Goal: Task Accomplishment & Management: Manage account settings

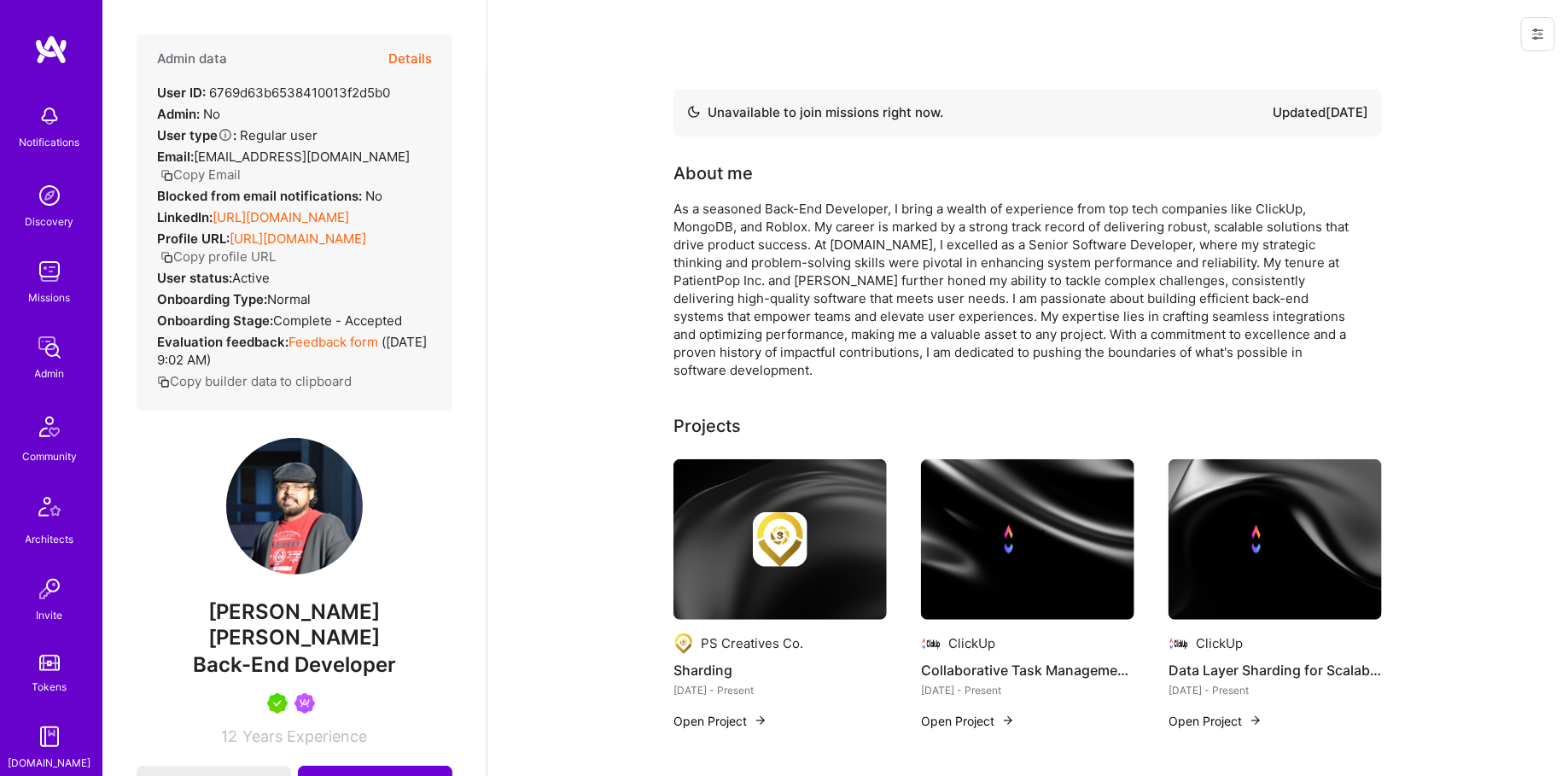
scroll to position [991, 0]
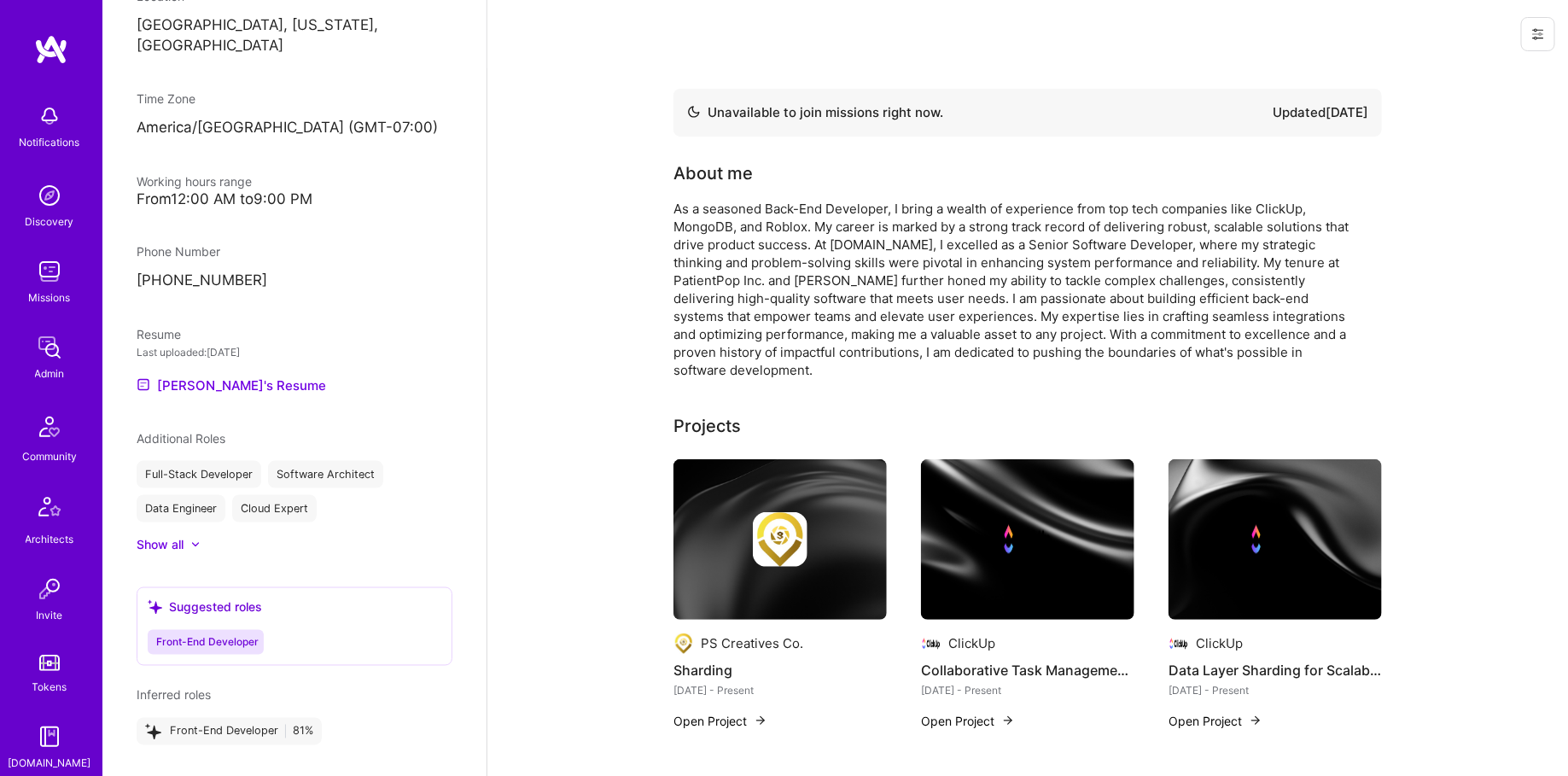
click at [55, 364] on link "Admin" at bounding box center [50, 356] width 106 height 52
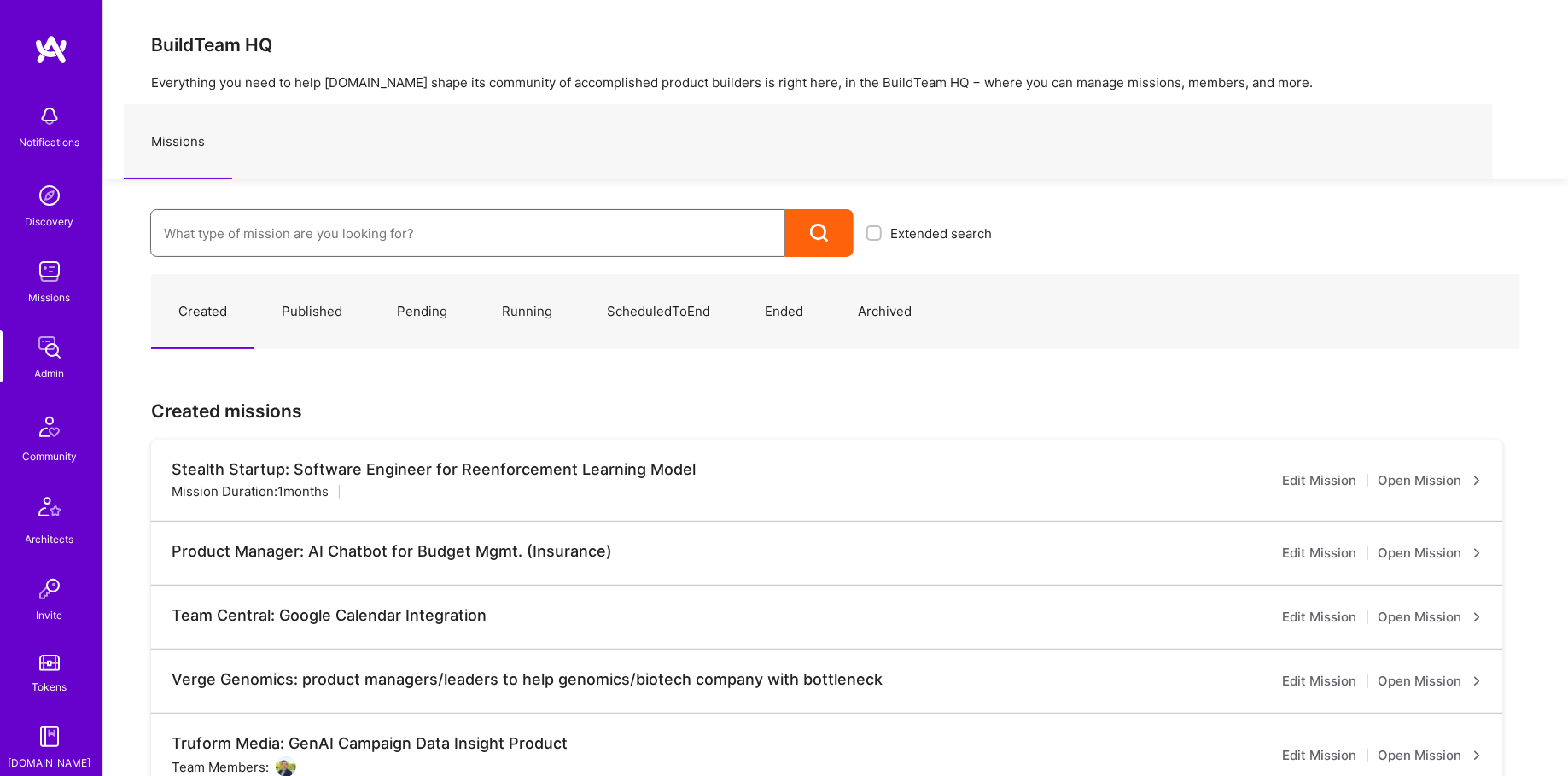
click at [293, 232] on input at bounding box center [468, 233] width 608 height 43
type input "dialogue"
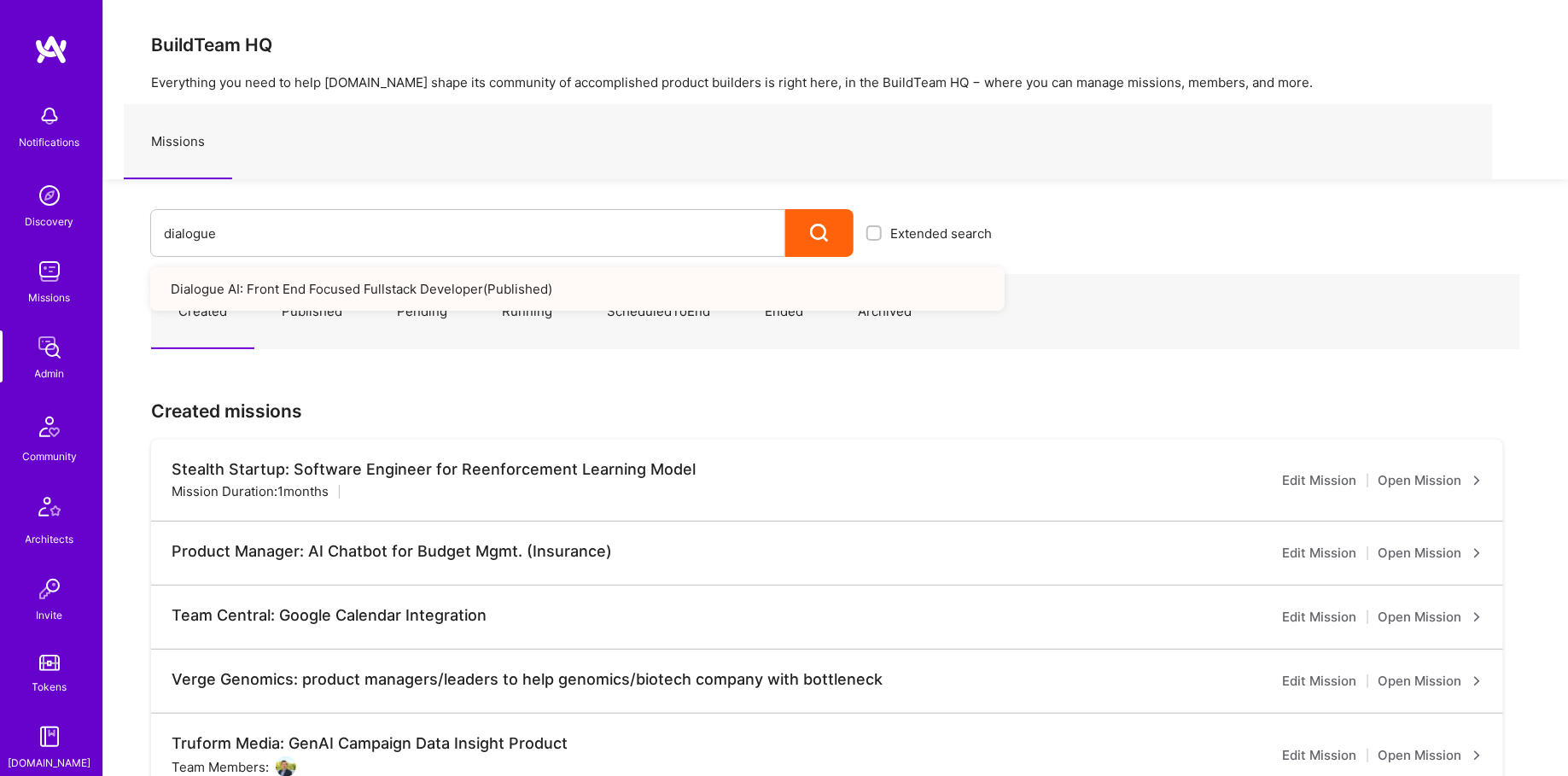
click at [621, 302] on link "Dialogue AI: Front End Focused Fullstack Developer ( Published )" at bounding box center [577, 288] width 854 height 43
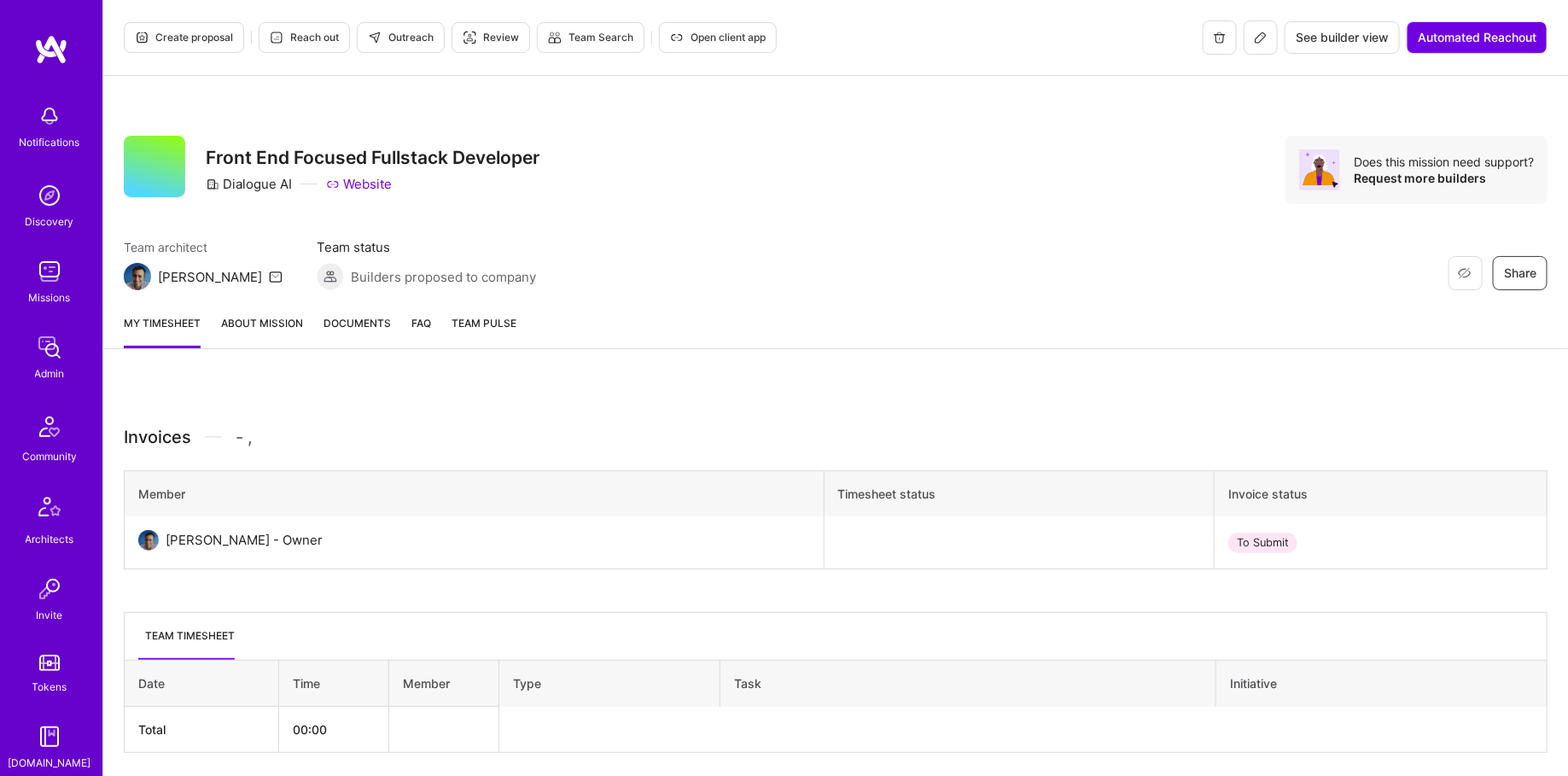
click at [1266, 41] on button at bounding box center [1260, 37] width 34 height 34
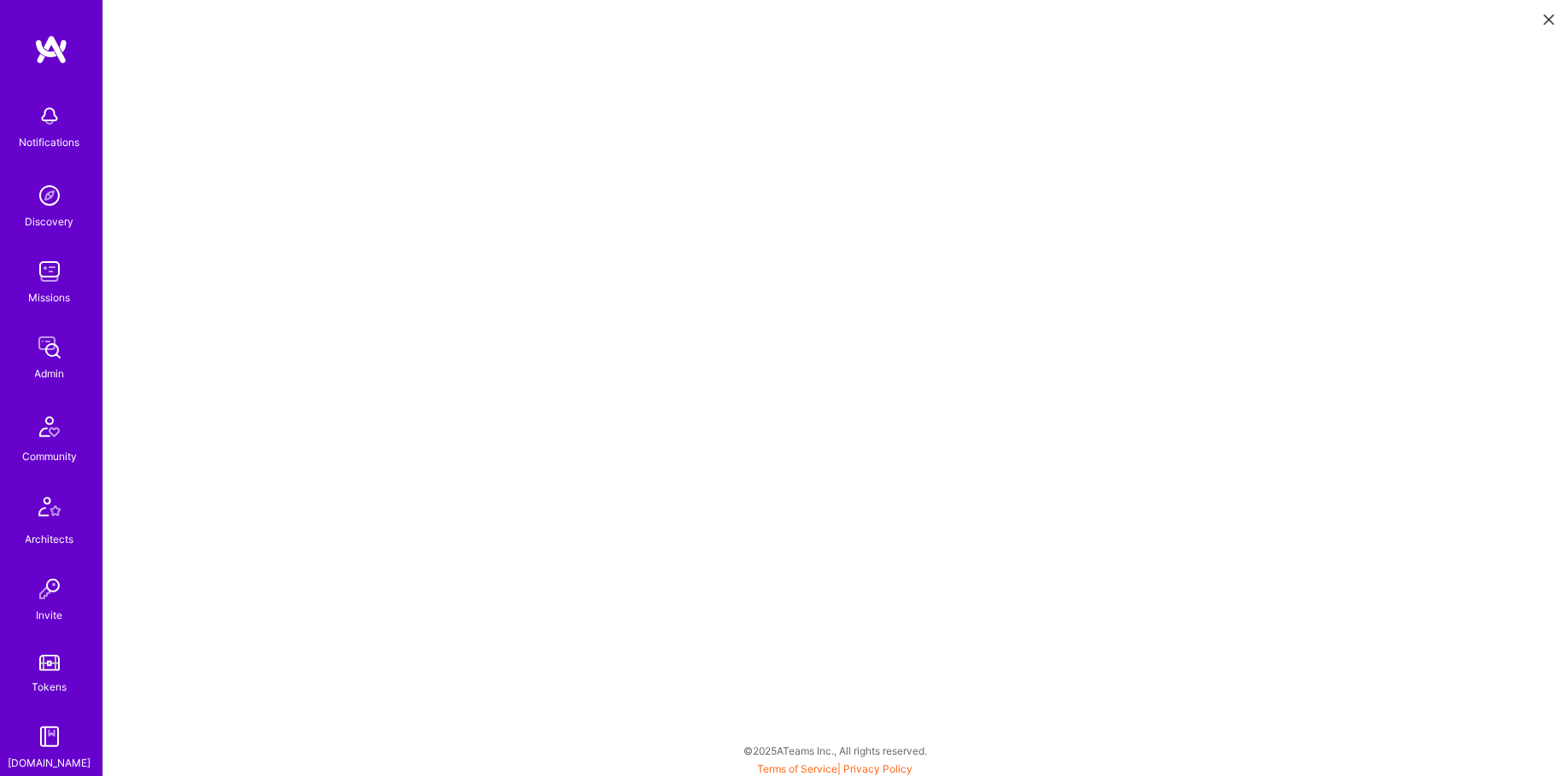
click at [52, 352] on img at bounding box center [49, 347] width 34 height 34
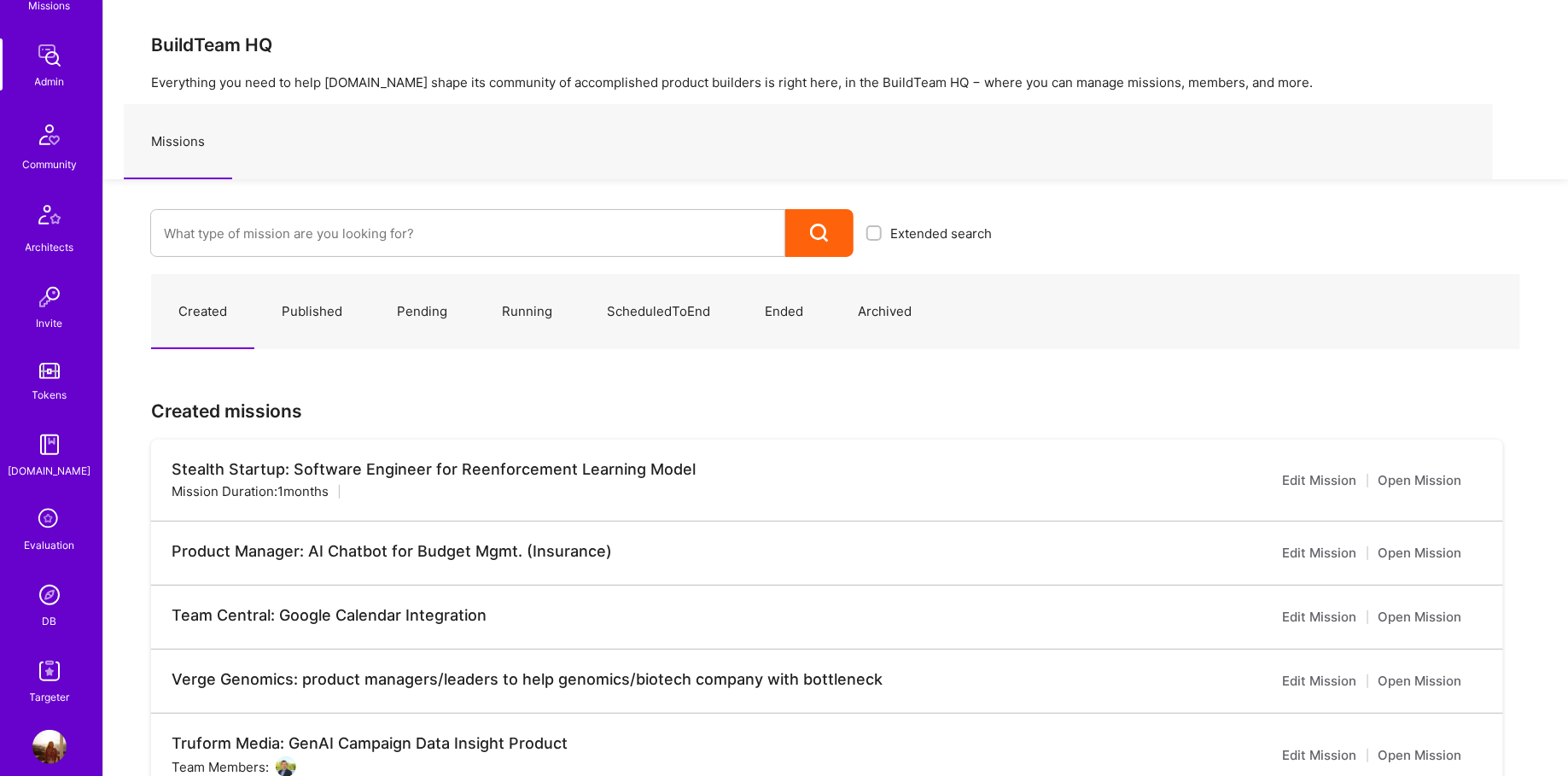
scroll to position [313, 0]
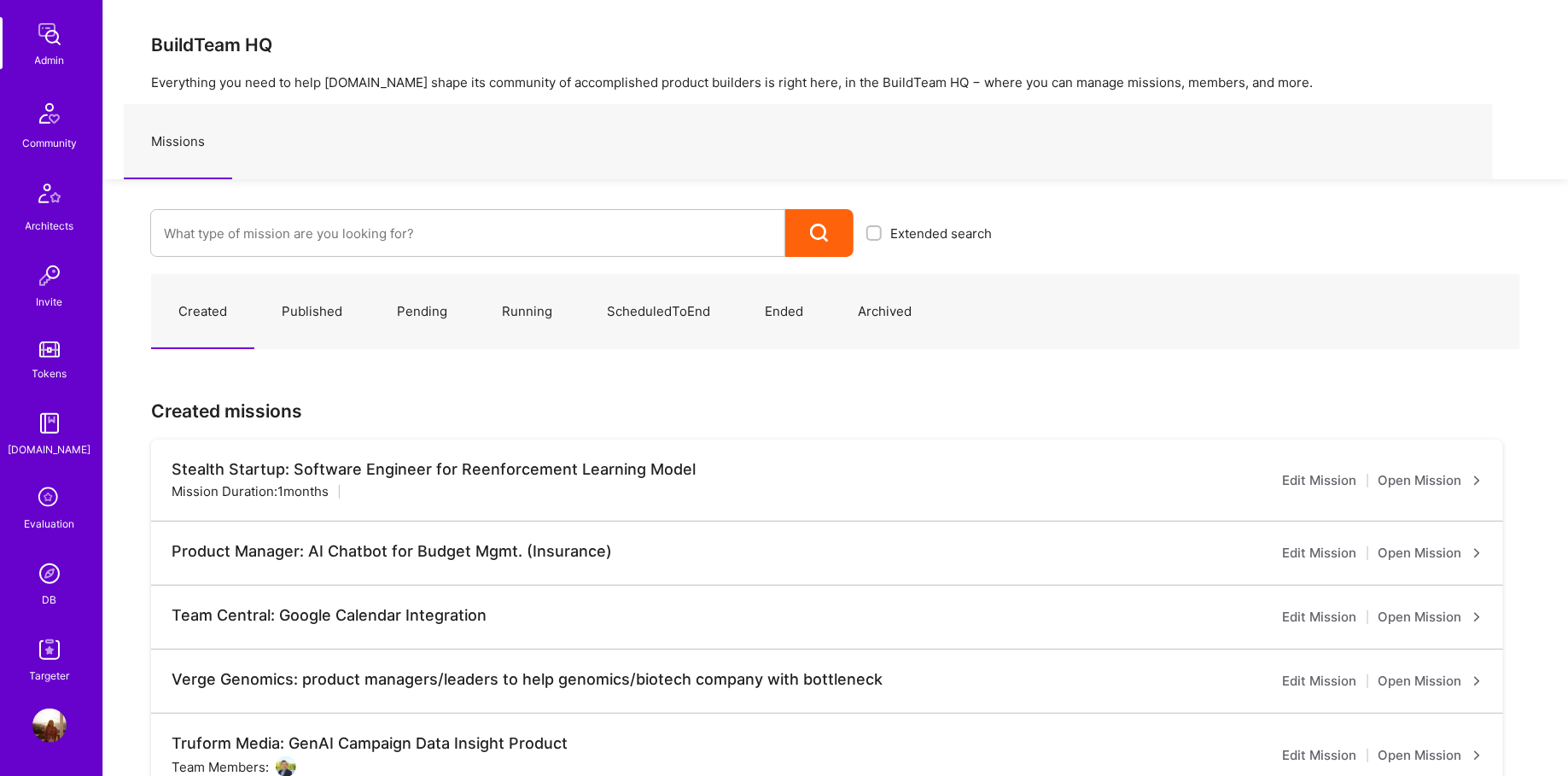
click at [36, 576] on img at bounding box center [49, 573] width 34 height 34
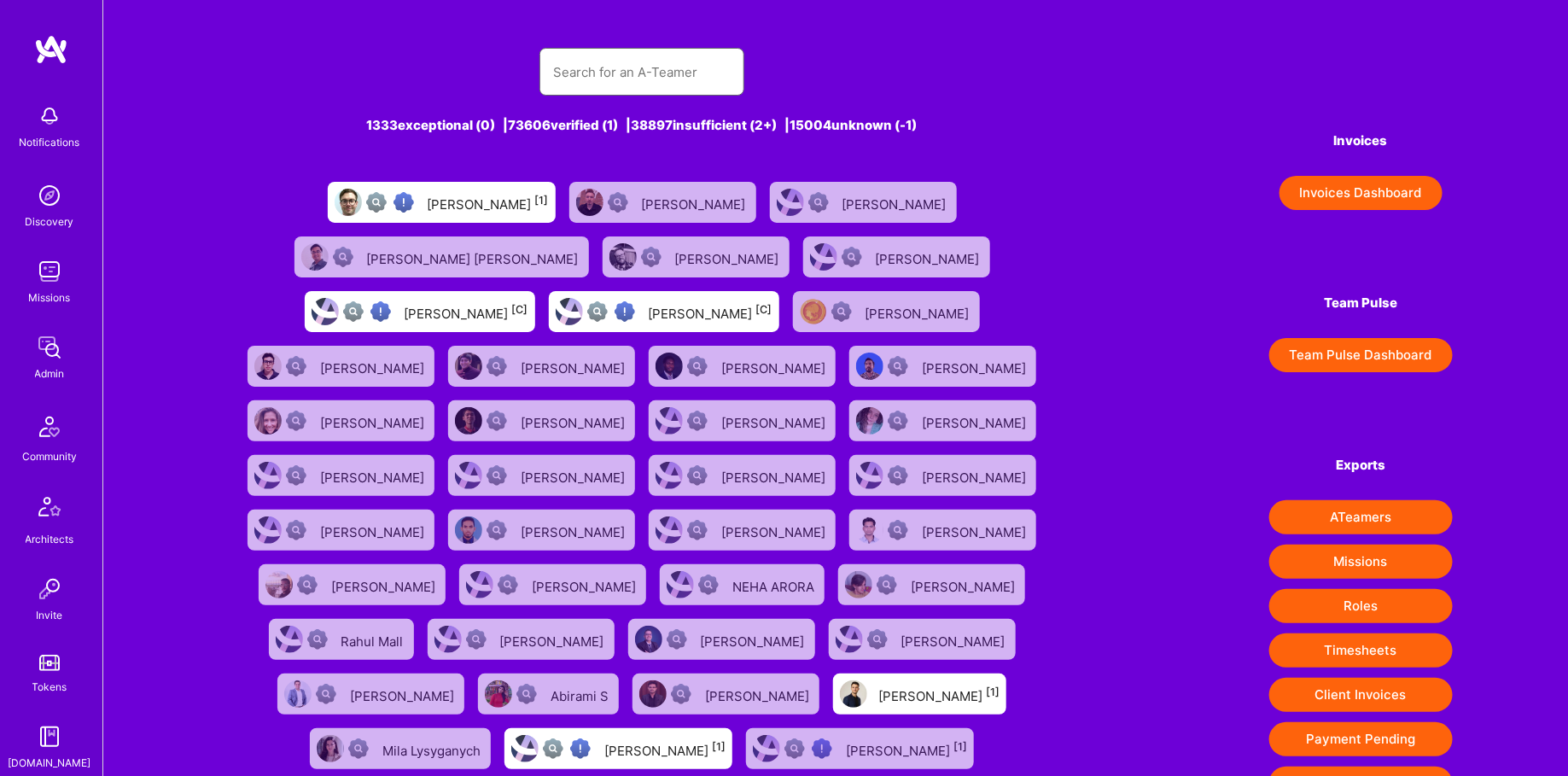
click at [626, 70] on input "text" at bounding box center [641, 72] width 177 height 43
